Goal: Information Seeking & Learning: Learn about a topic

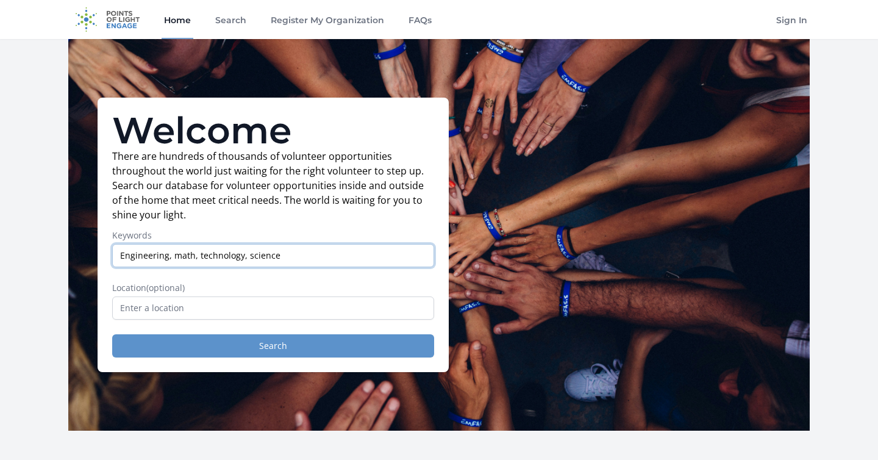
type input "Engineering, math, technology, science"
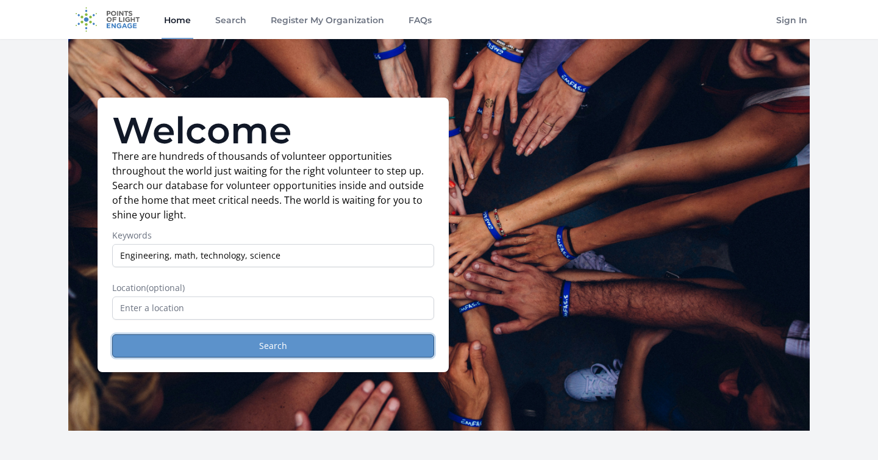
click at [182, 345] on button "Search" at bounding box center [273, 345] width 322 height 23
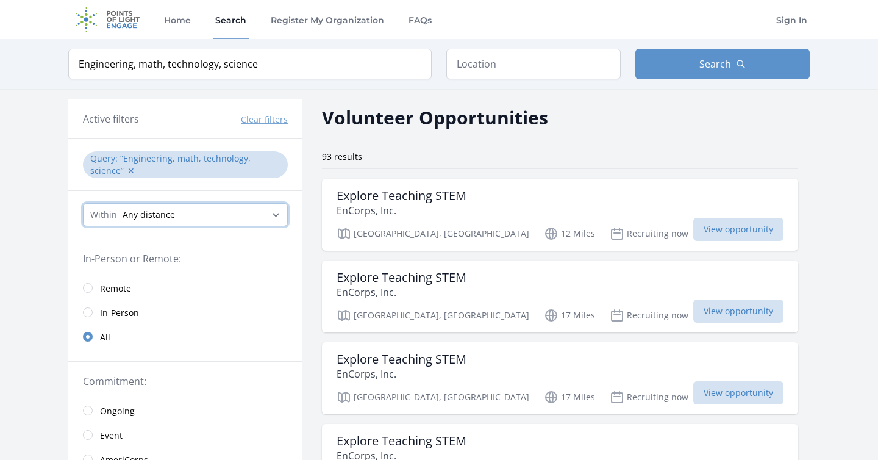
click at [155, 217] on select "Any distance , 5 Miles , 20 Miles , 50 Miles , 100 Miles" at bounding box center [185, 214] width 205 height 23
select select "8046"
click at [83, 203] on select "Any distance , 5 Miles , 20 Miles , 50 Miles , 100 Miles" at bounding box center [185, 214] width 205 height 23
click at [148, 217] on select "Any distance , 5 Miles , 20 Miles , 50 Miles , 100 Miles" at bounding box center [185, 214] width 205 height 23
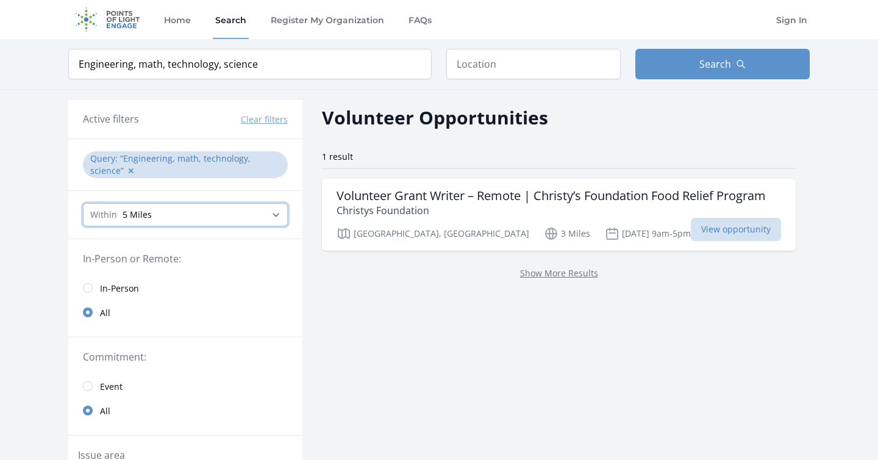
click at [152, 223] on select "Any distance , 5 Miles , 20 Miles , 50 Miles , 100 Miles" at bounding box center [185, 214] width 205 height 23
select select "32186"
click at [83, 203] on select "Any distance , 5 Miles , 20 Miles , 50 Miles , 100 Miles" at bounding box center [185, 214] width 205 height 23
click at [693, 71] on button "Search" at bounding box center [723, 64] width 174 height 30
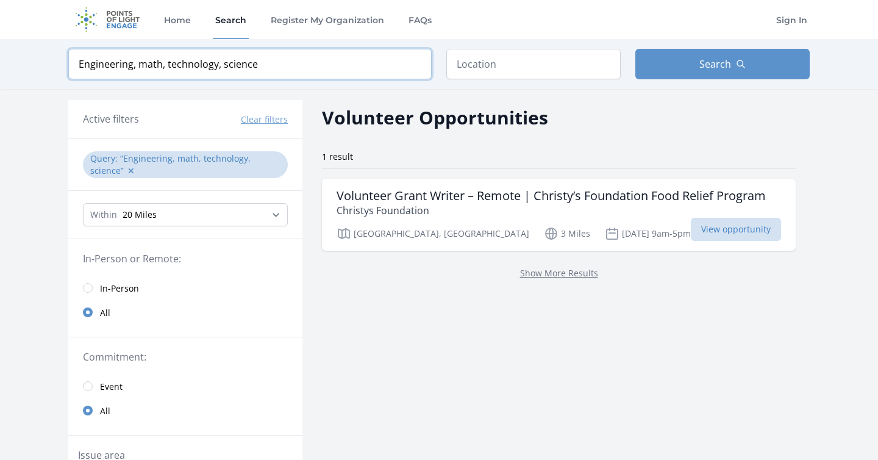
drag, startPoint x: 294, startPoint y: 73, endPoint x: 133, endPoint y: 68, distance: 161.1
click at [133, 68] on input "Engineering, math, technology, science" at bounding box center [249, 64] width 363 height 30
type input "Engineering"
click button "submit" at bounding box center [0, 0] width 0 height 0
click at [192, 66] on input "Engineering" at bounding box center [249, 64] width 363 height 30
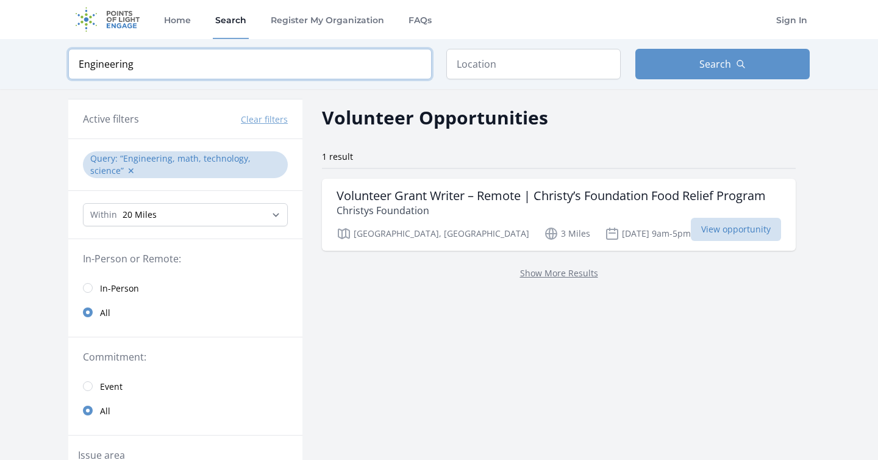
click button "submit" at bounding box center [0, 0] width 0 height 0
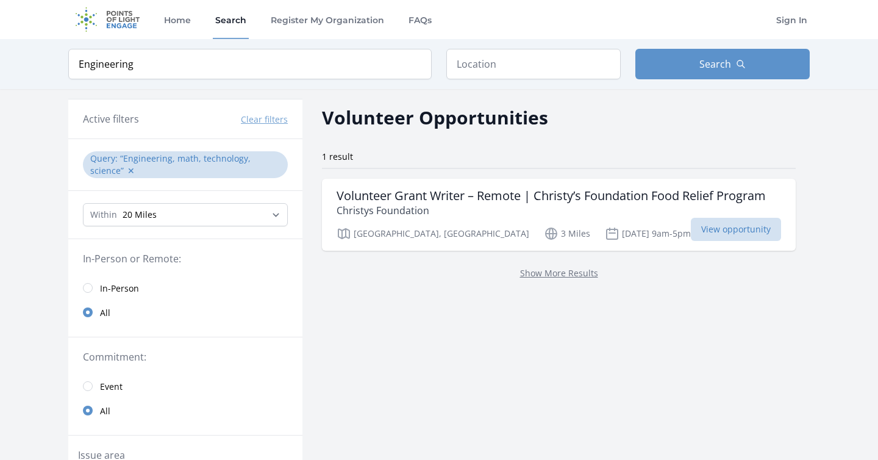
click at [273, 118] on button "Clear filters" at bounding box center [264, 119] width 47 height 12
click at [124, 21] on img at bounding box center [107, 19] width 79 height 39
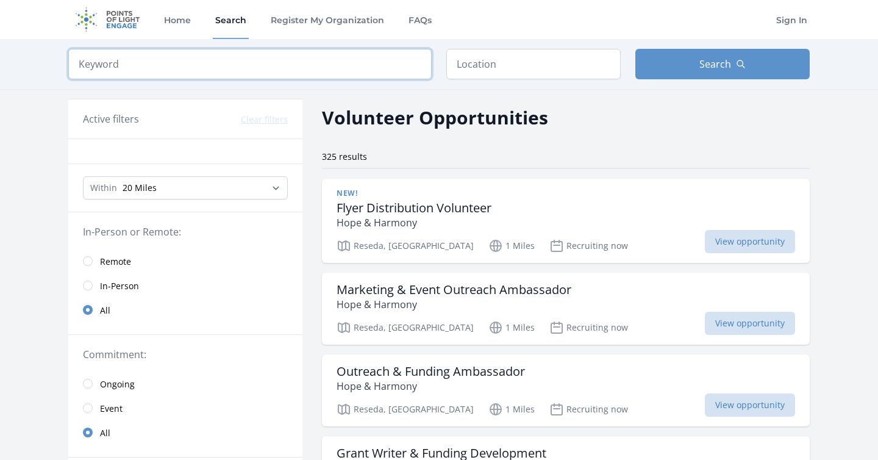
click at [166, 56] on input "search" at bounding box center [249, 64] width 363 height 30
type input "STEM"
click button "submit" at bounding box center [0, 0] width 0 height 0
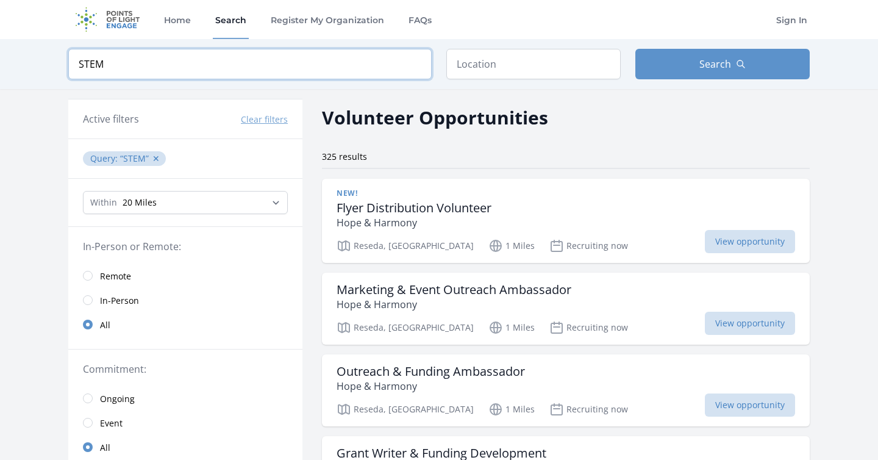
click at [227, 59] on input "STEM" at bounding box center [249, 64] width 363 height 30
click button "submit" at bounding box center [0, 0] width 0 height 0
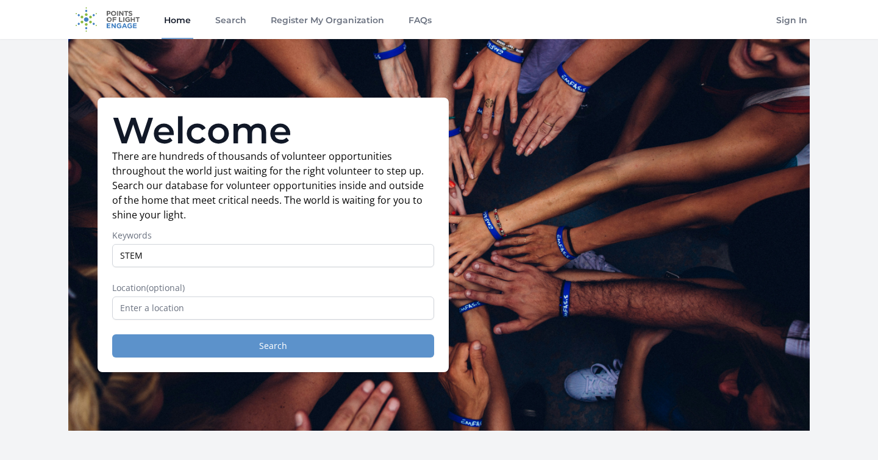
type input "STEM"
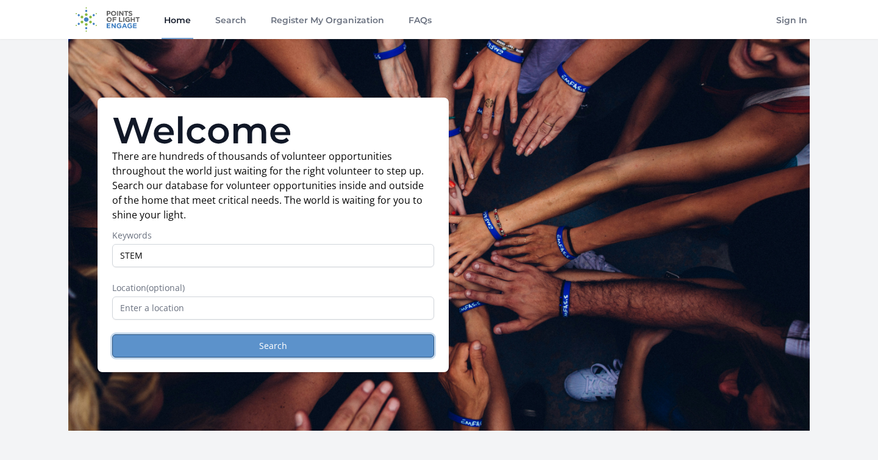
click at [259, 343] on button "Search" at bounding box center [273, 345] width 322 height 23
